Goal: Find specific page/section: Find specific page/section

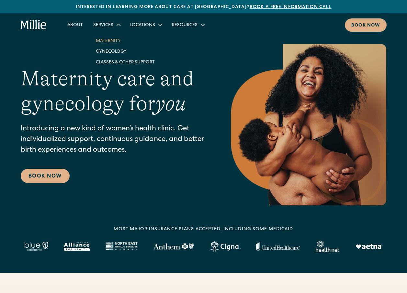
click at [112, 41] on link "Maternity" at bounding box center [125, 40] width 69 height 11
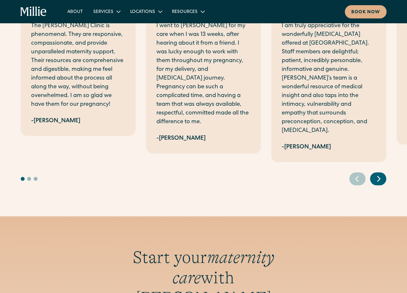
scroll to position [1423, 0]
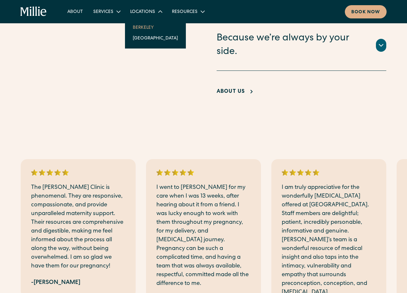
click at [147, 28] on link "Berkeley" at bounding box center [155, 27] width 56 height 11
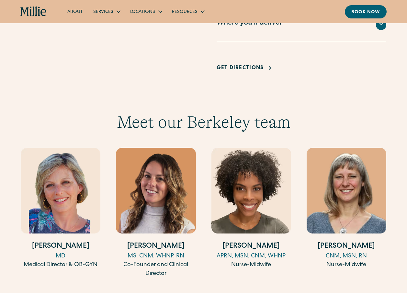
scroll to position [550, 0]
